Goal: Transaction & Acquisition: Purchase product/service

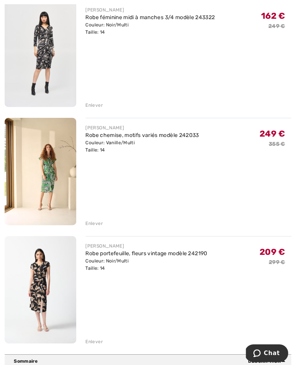
scroll to position [474, 0]
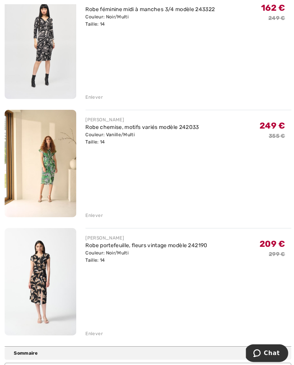
click at [47, 189] on img at bounding box center [40, 162] width 71 height 107
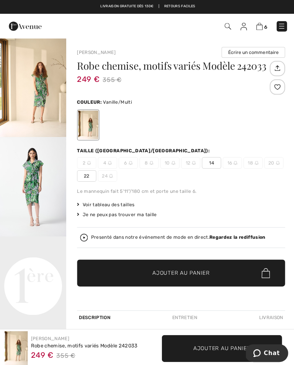
click at [37, 268] on video "Your browser does not support the video tag." at bounding box center [33, 251] width 66 height 33
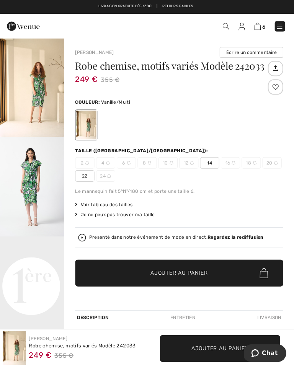
click at [35, 268] on video "Your browser does not support the video tag." at bounding box center [33, 251] width 66 height 33
click at [44, 88] on img "1 / 9" at bounding box center [33, 86] width 66 height 99
click at [44, 268] on video "Your browser does not support the video tag." at bounding box center [33, 251] width 66 height 33
click at [38, 268] on video "Your browser does not support the video tag." at bounding box center [33, 251] width 66 height 33
click at [40, 268] on video "Your browser does not support the video tag." at bounding box center [33, 251] width 66 height 33
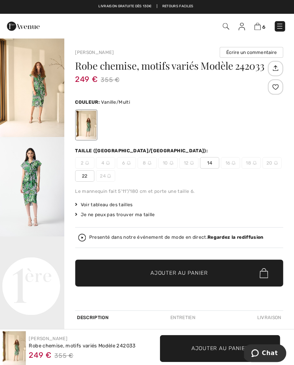
click at [42, 98] on img "1 / 9" at bounding box center [33, 86] width 66 height 99
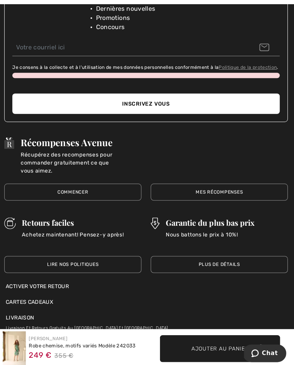
scroll to position [1162, 0]
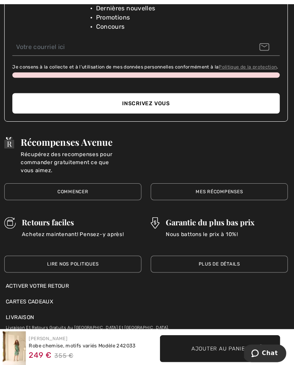
click at [93, 229] on p "Achetez maintenant! Pensez-y après!" at bounding box center [74, 241] width 101 height 24
click at [54, 216] on h3 "Retours faciles" at bounding box center [74, 221] width 101 height 10
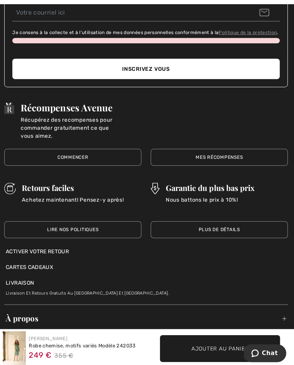
scroll to position [1191, 0]
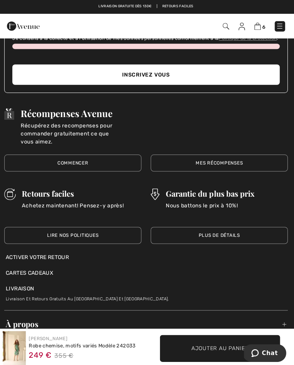
click at [85, 226] on link "Lire nos politiques" at bounding box center [74, 234] width 136 height 17
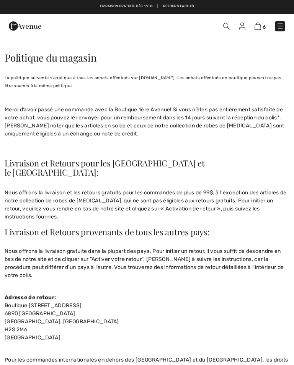
checkbox input "true"
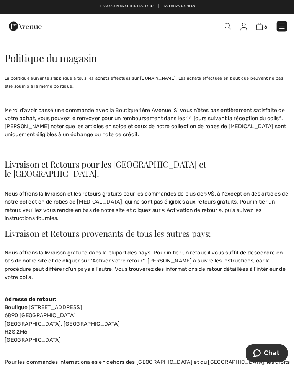
click at [258, 27] on img at bounding box center [257, 26] width 7 height 7
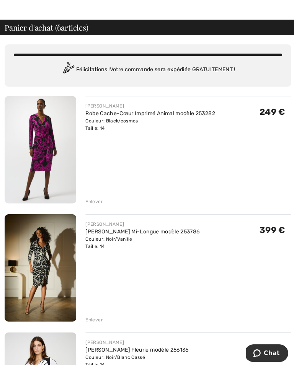
scroll to position [18, 0]
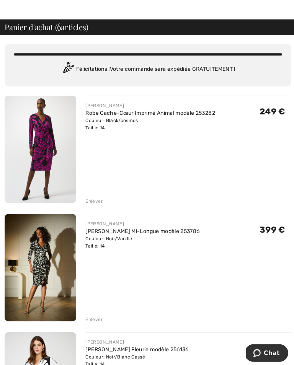
click at [53, 268] on img at bounding box center [40, 266] width 71 height 107
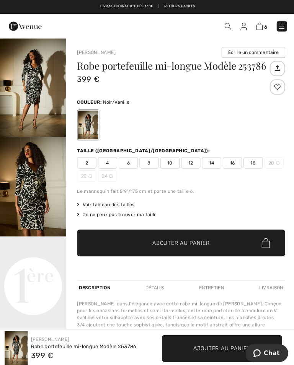
click at [35, 268] on video "Your browser does not support the video tag." at bounding box center [33, 251] width 66 height 33
click at [32, 268] on video "Your browser does not support the video tag." at bounding box center [33, 251] width 66 height 33
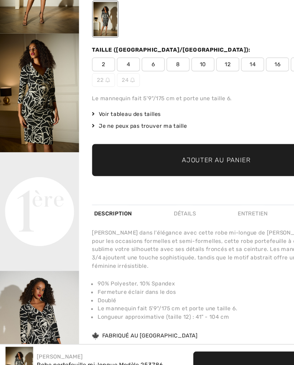
click at [40, 88] on img "2 / 6" at bounding box center [33, 117] width 66 height 99
